Goal: Transaction & Acquisition: Purchase product/service

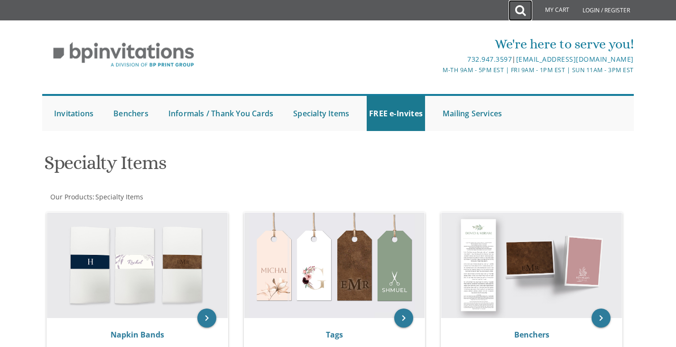
click at [518, 11] on icon at bounding box center [520, 10] width 10 height 19
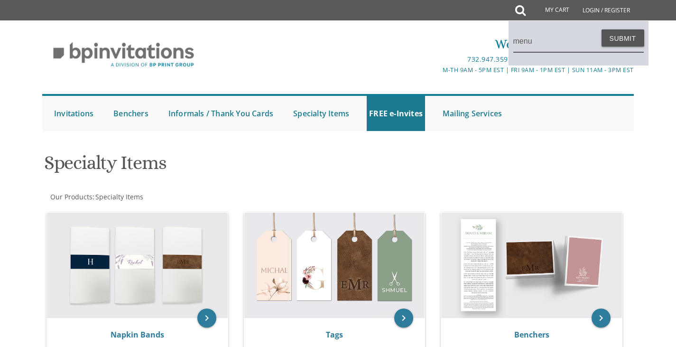
type input "menu"
click at [602, 29] on button "Submit" at bounding box center [623, 37] width 43 height 17
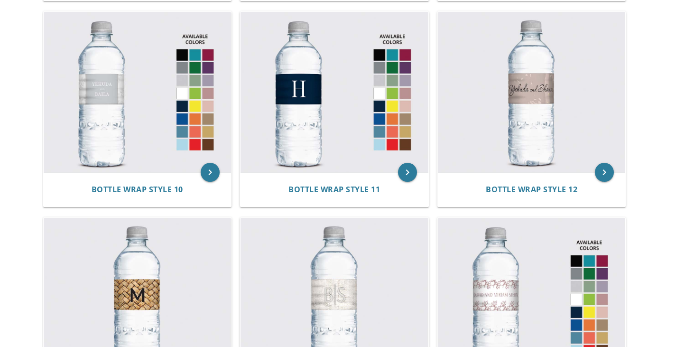
scroll to position [824, 0]
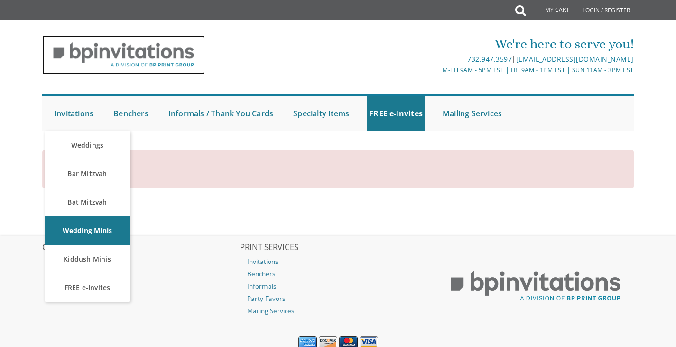
click at [114, 55] on img at bounding box center [123, 54] width 163 height 39
